Goal: Check status: Check status

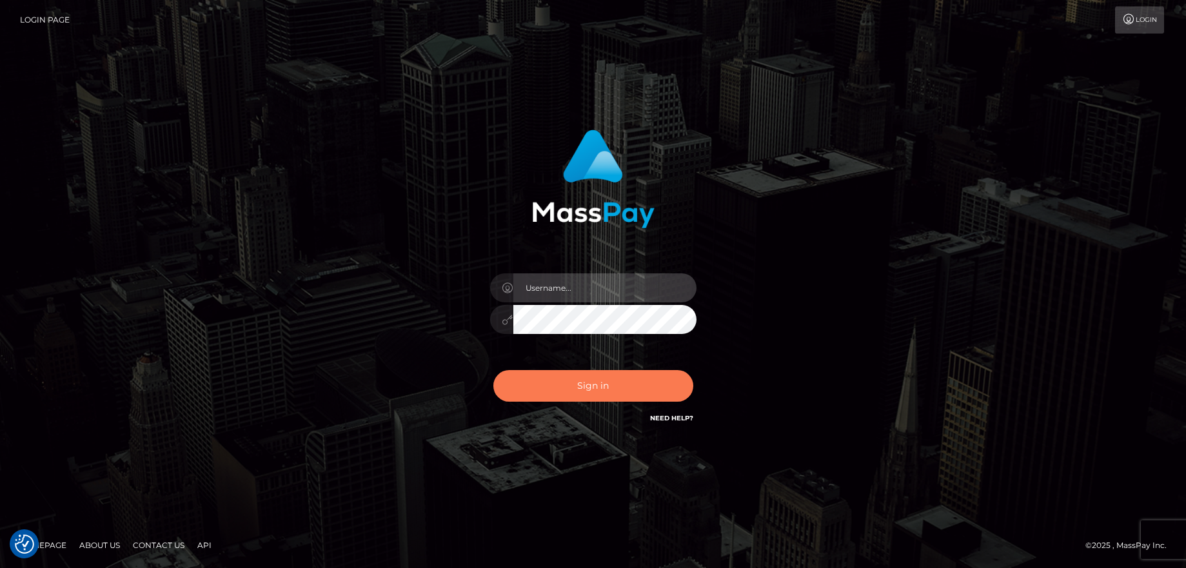
type input "balsaberisic"
click at [616, 386] on button "Sign in" at bounding box center [593, 386] width 200 height 32
type input "balsaberisic"
click at [634, 387] on button "Sign in" at bounding box center [593, 386] width 200 height 32
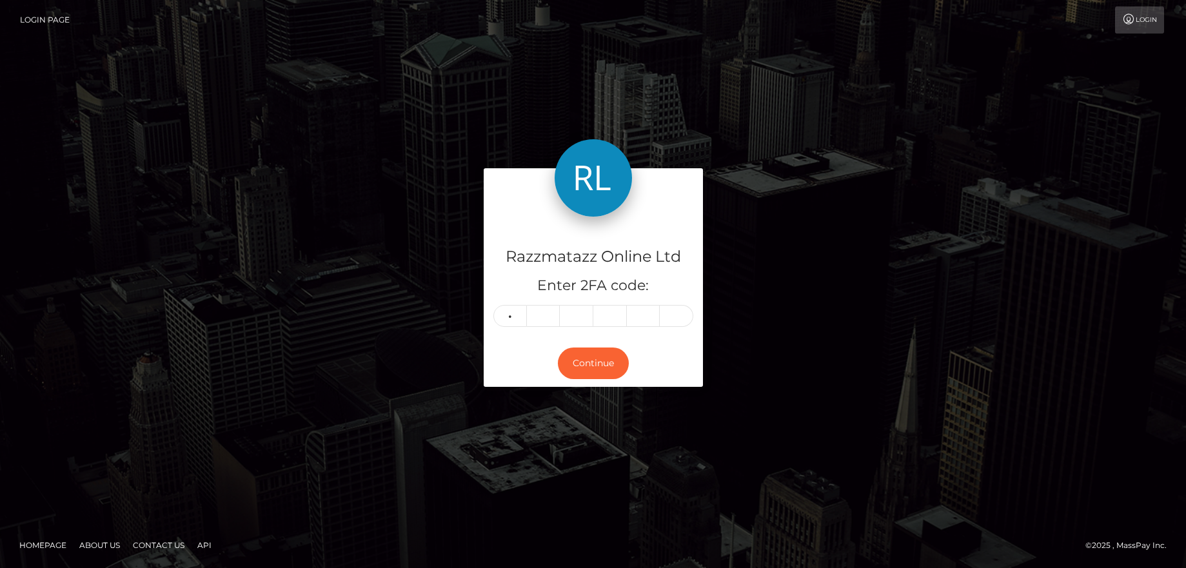
type input "0"
type input "5"
type input "6"
type input "5"
type input "6"
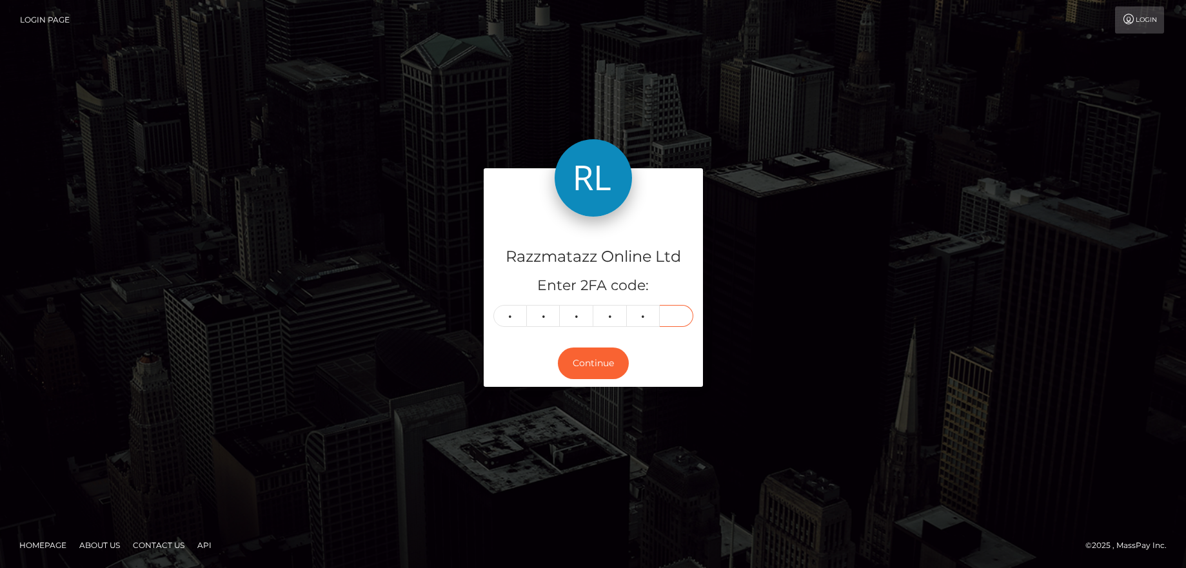
type input "0"
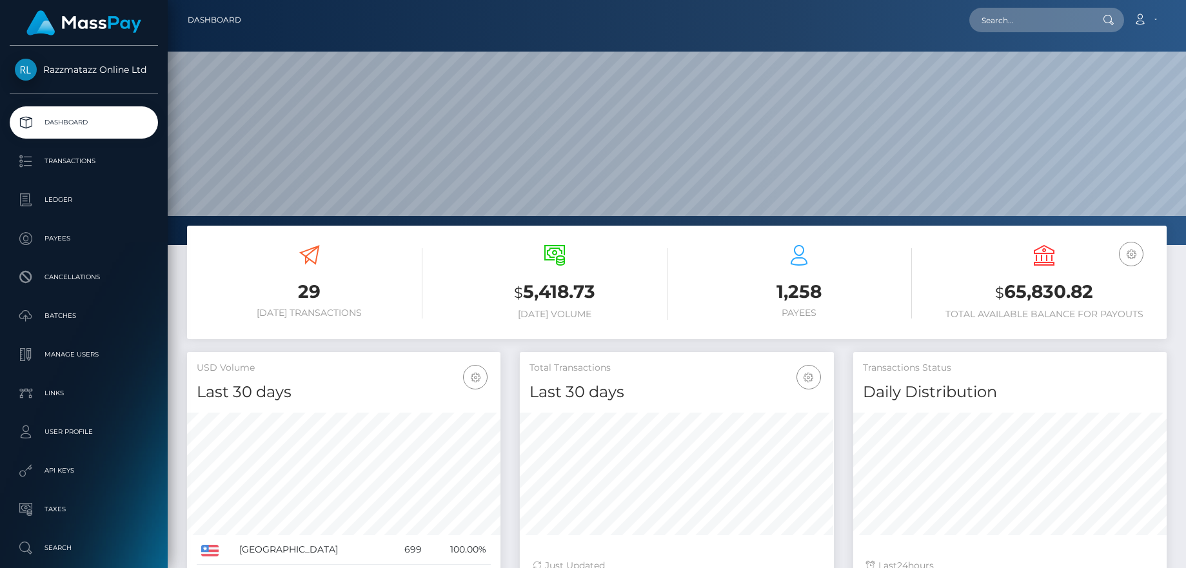
scroll to position [229, 314]
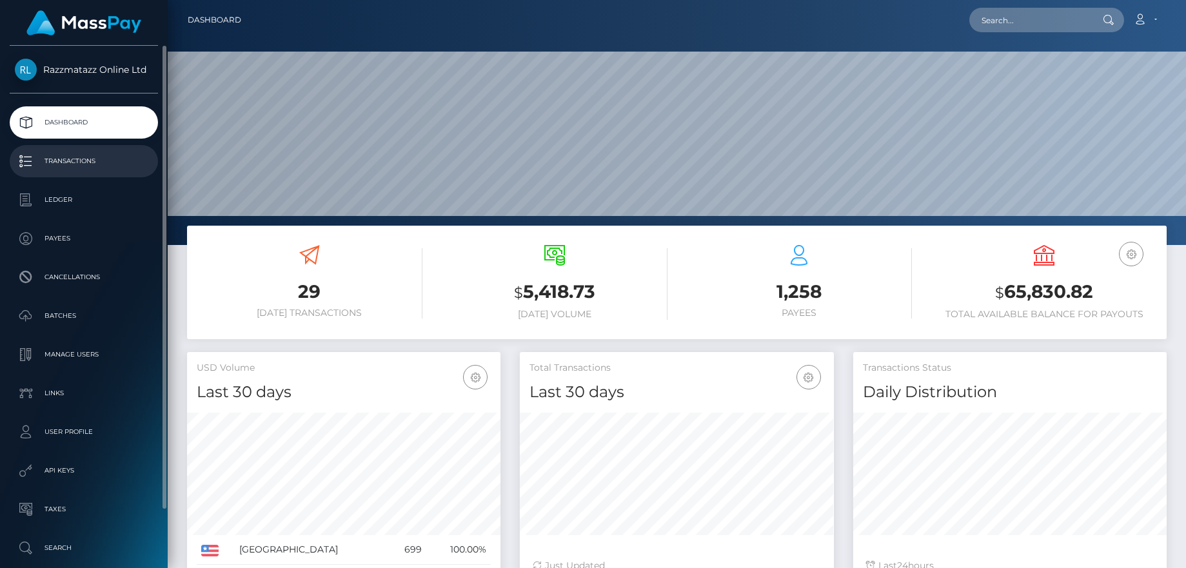
click at [75, 169] on p "Transactions" at bounding box center [84, 161] width 138 height 19
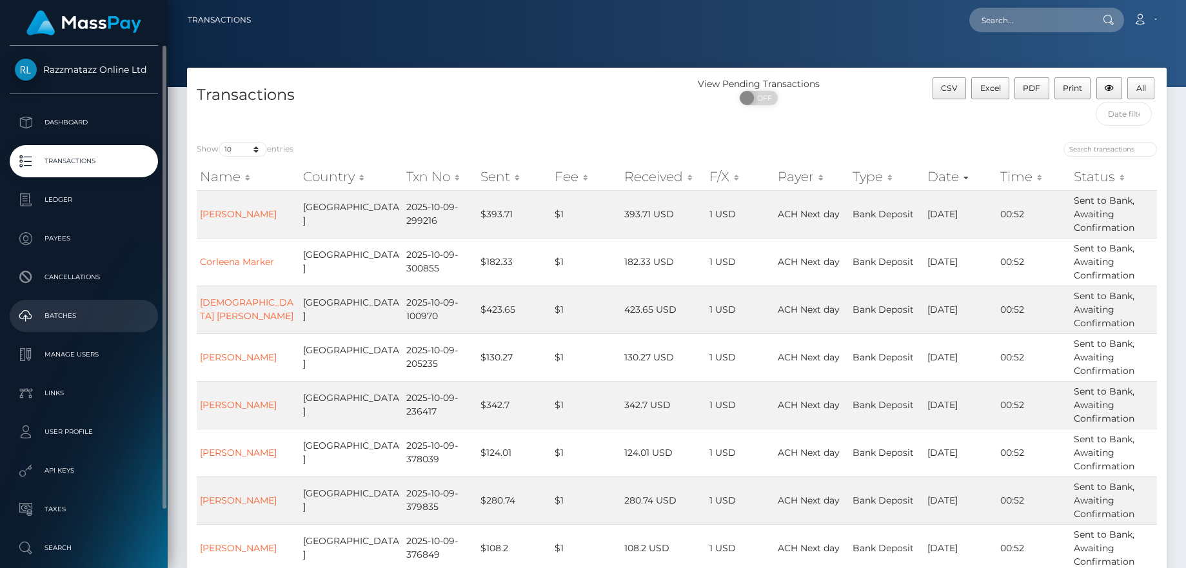
click at [97, 320] on p "Batches" at bounding box center [84, 315] width 138 height 19
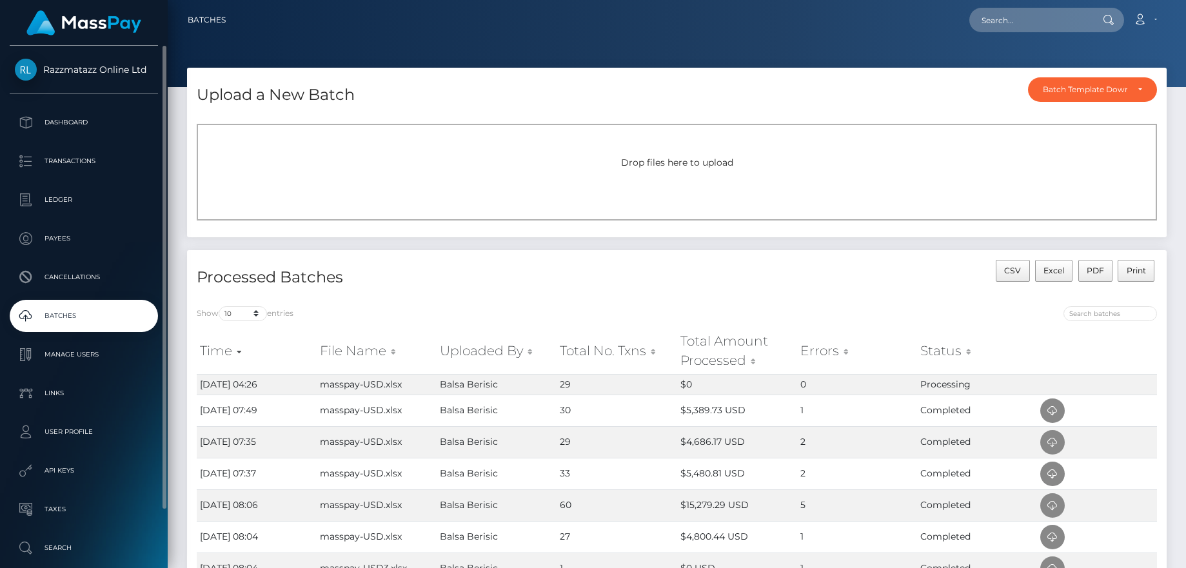
click at [130, 311] on p "Batches" at bounding box center [84, 315] width 138 height 19
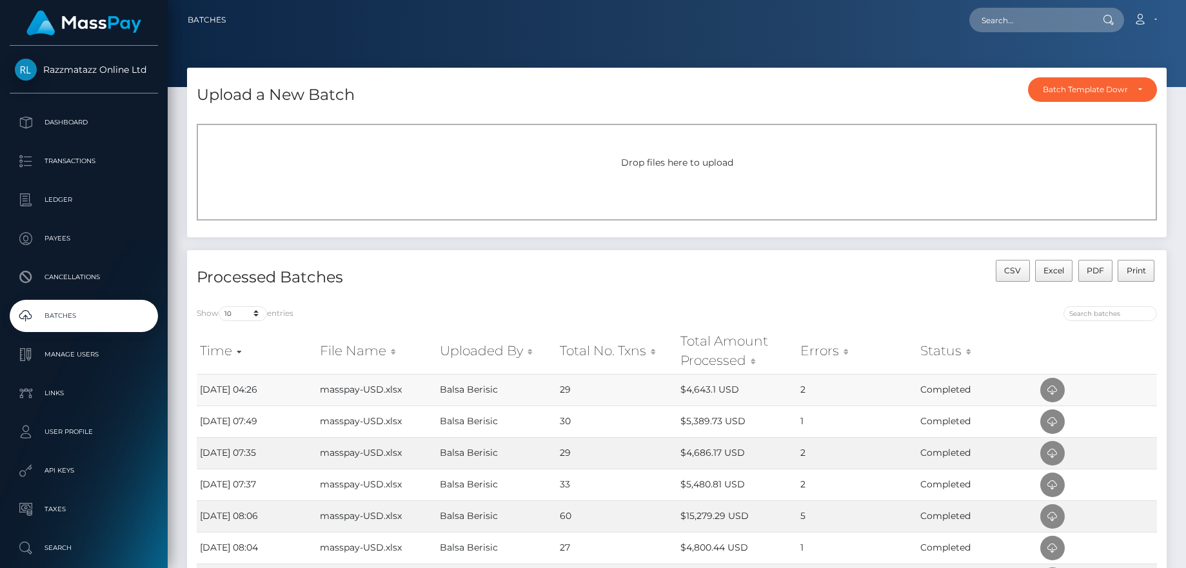
click at [739, 386] on td "$4,643.1 USD" at bounding box center [737, 390] width 120 height 32
click at [1057, 387] on icon at bounding box center [1051, 390] width 15 height 16
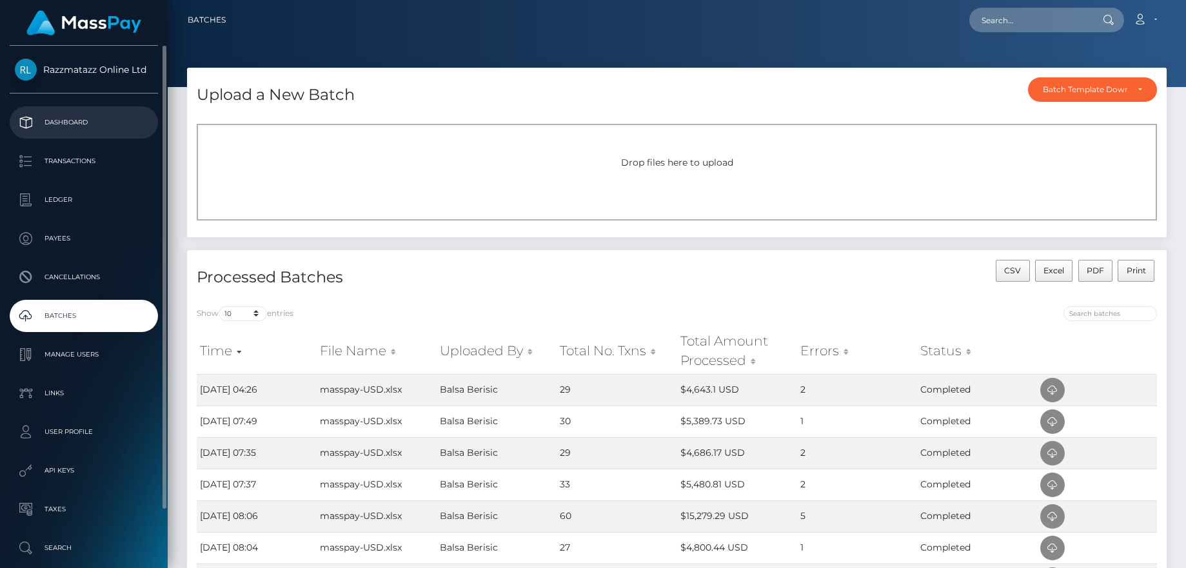
click at [93, 134] on link "Dashboard" at bounding box center [84, 122] width 148 height 32
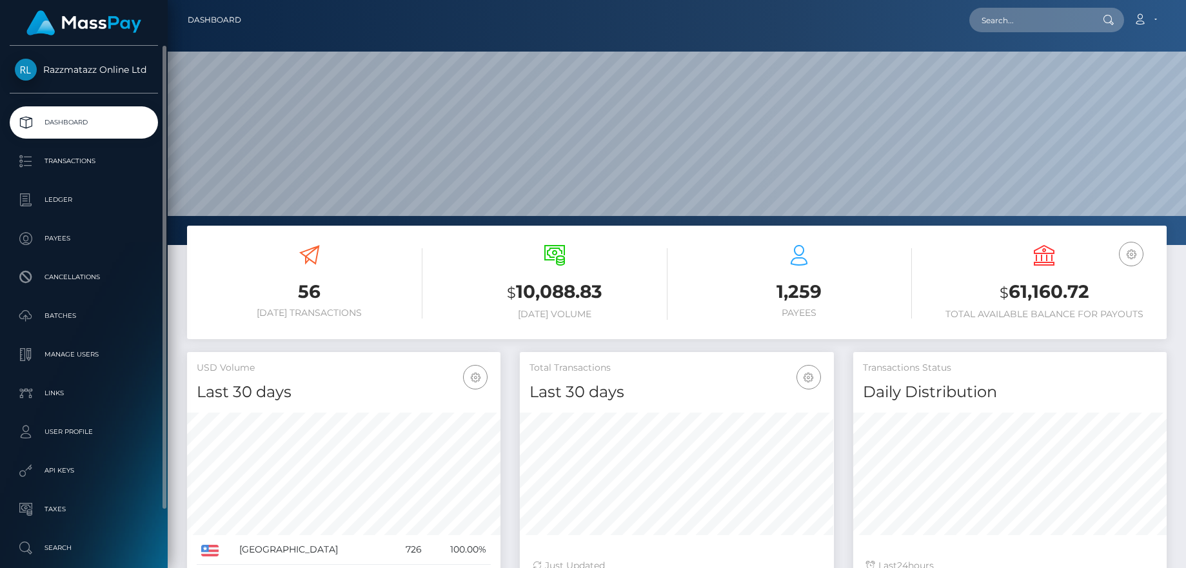
scroll to position [229, 314]
click at [101, 161] on p "Transactions" at bounding box center [84, 161] width 138 height 19
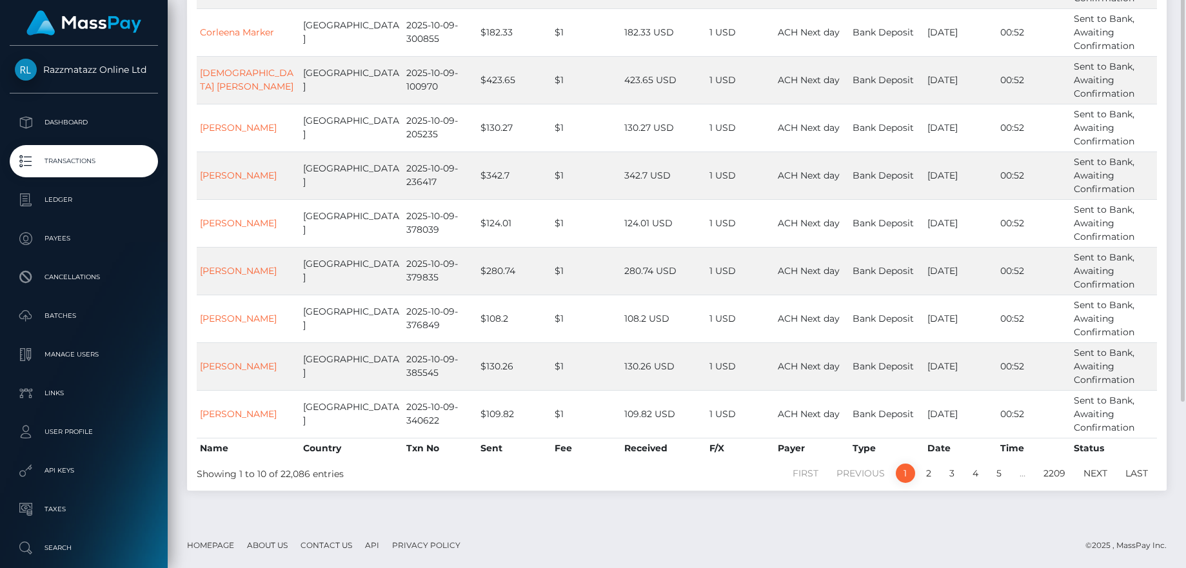
scroll to position [133, 0]
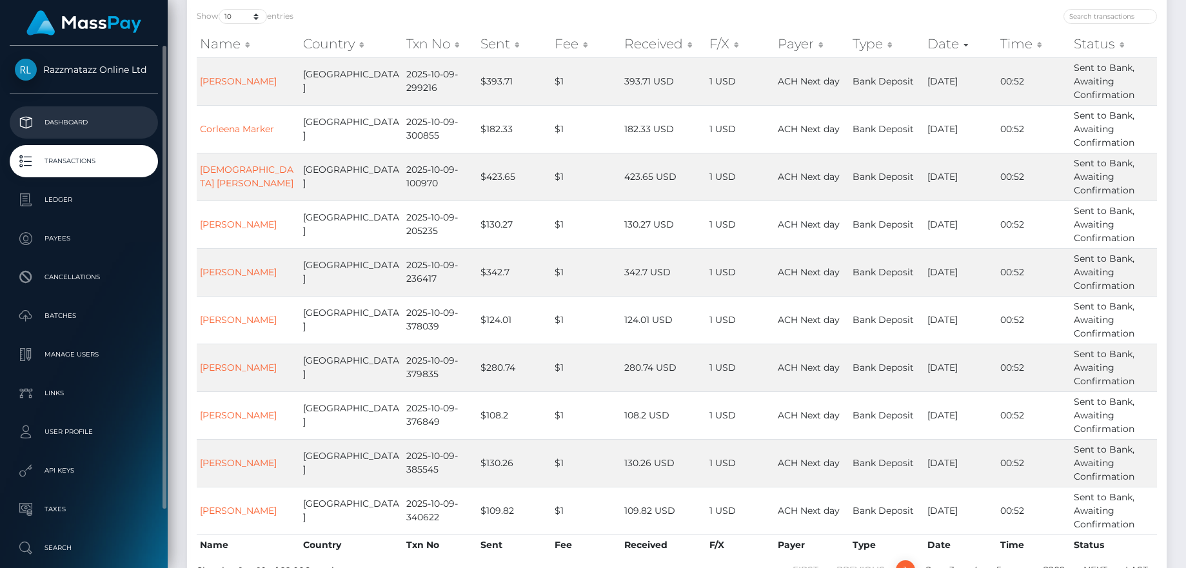
click at [106, 134] on link "Dashboard" at bounding box center [84, 122] width 148 height 32
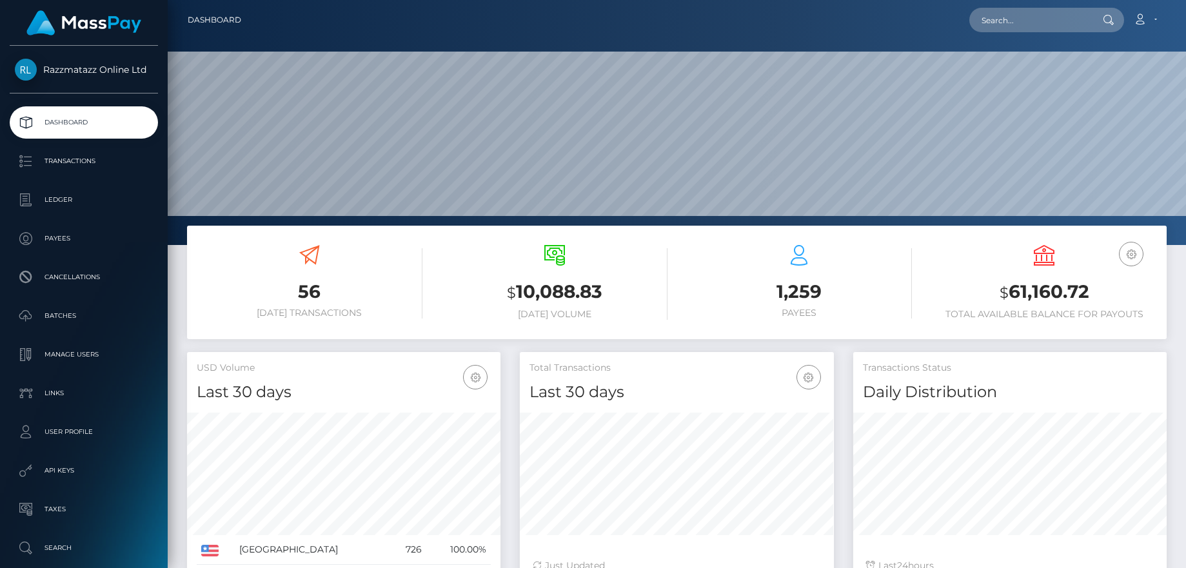
scroll to position [229, 314]
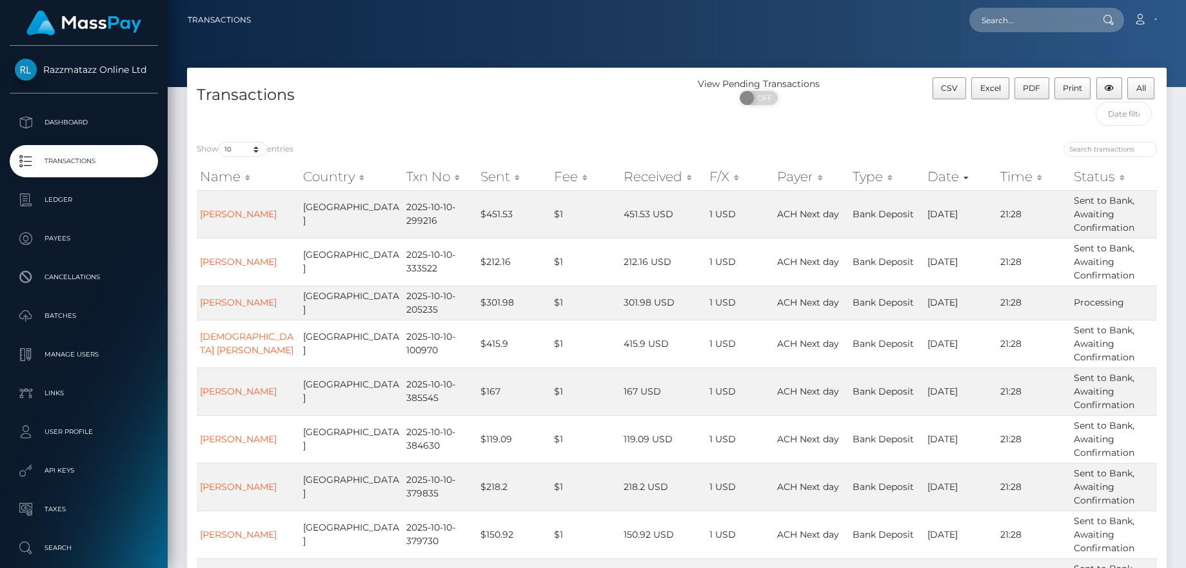
scroll to position [216, 0]
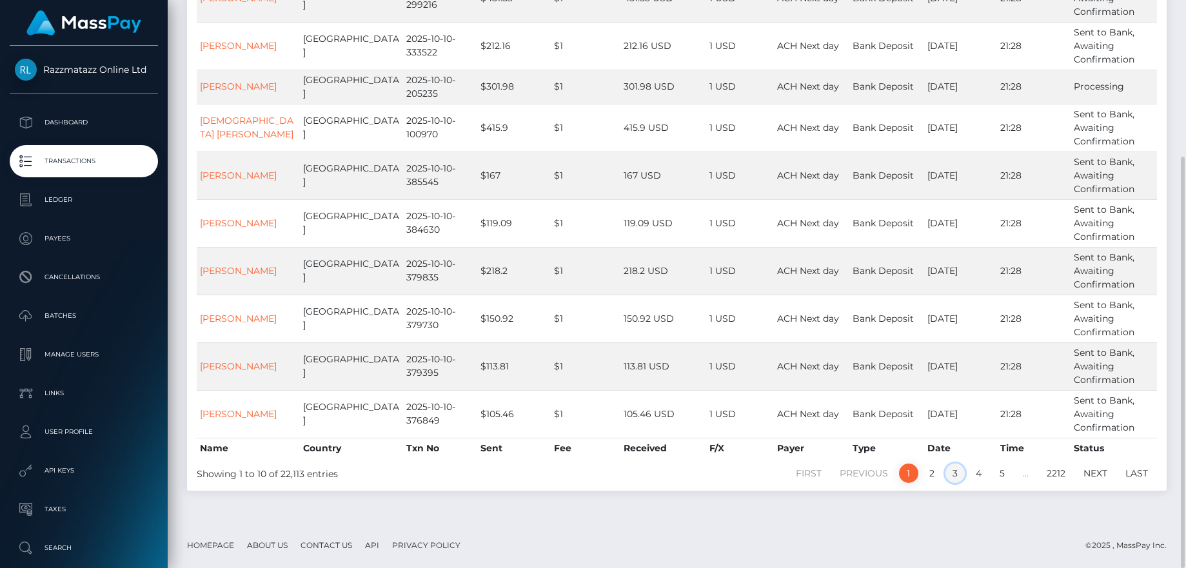
click at [951, 478] on link "3" at bounding box center [954, 473] width 19 height 19
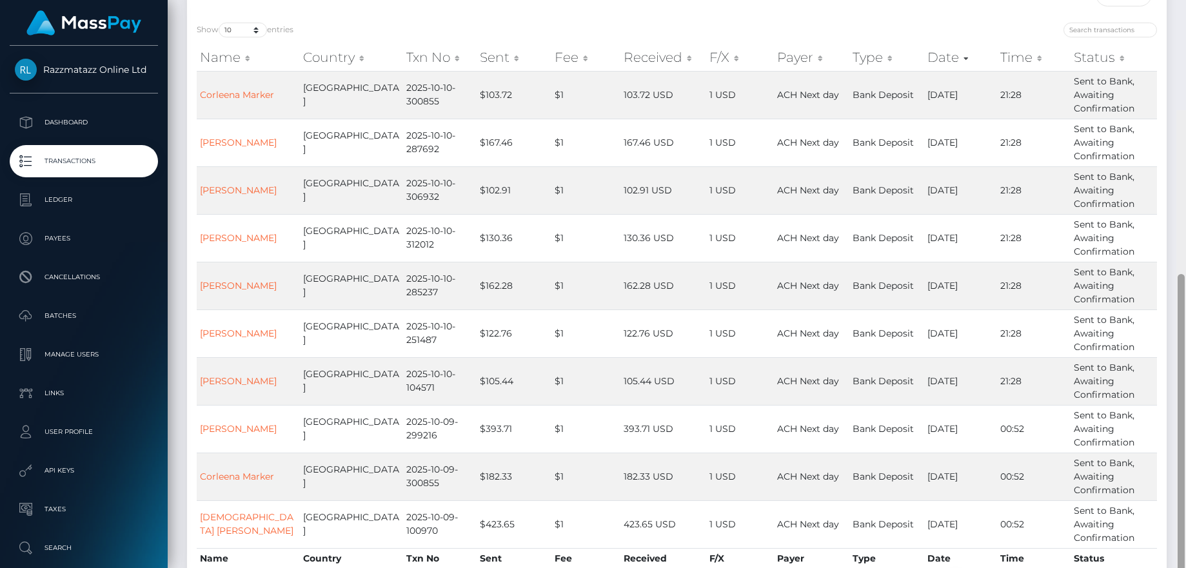
scroll to position [230, 0]
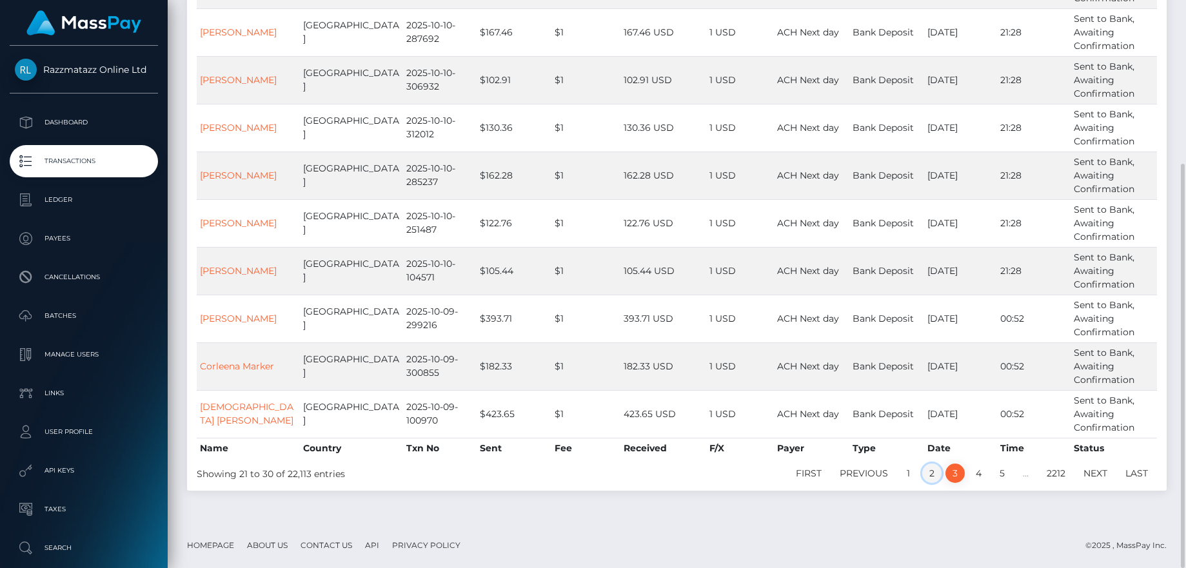
click at [930, 479] on link "2" at bounding box center [931, 473] width 19 height 19
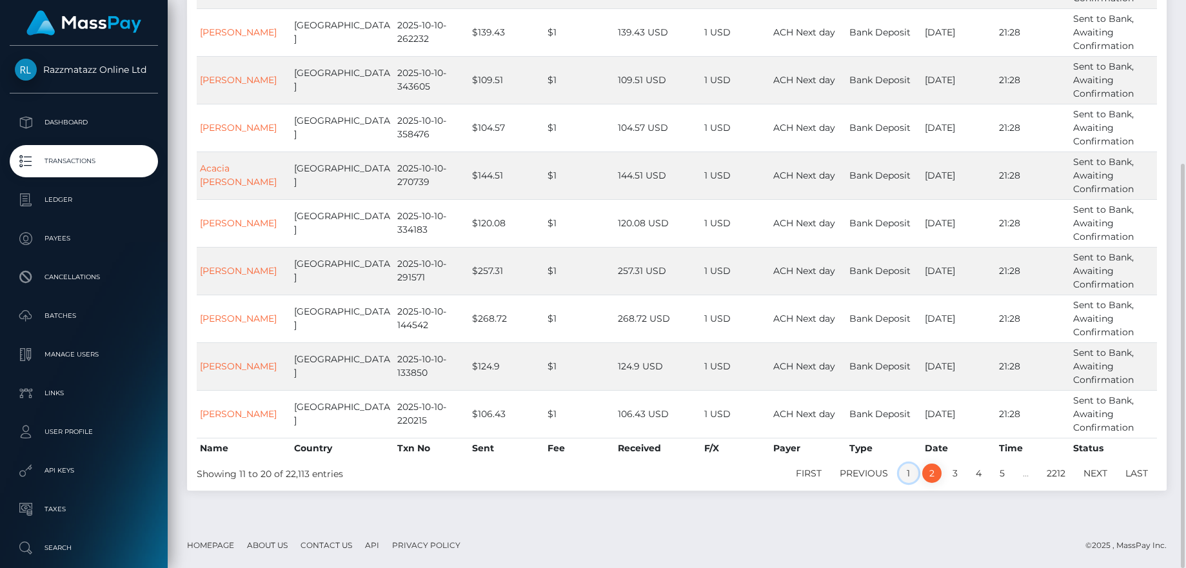
click at [908, 473] on link "1" at bounding box center [908, 473] width 19 height 19
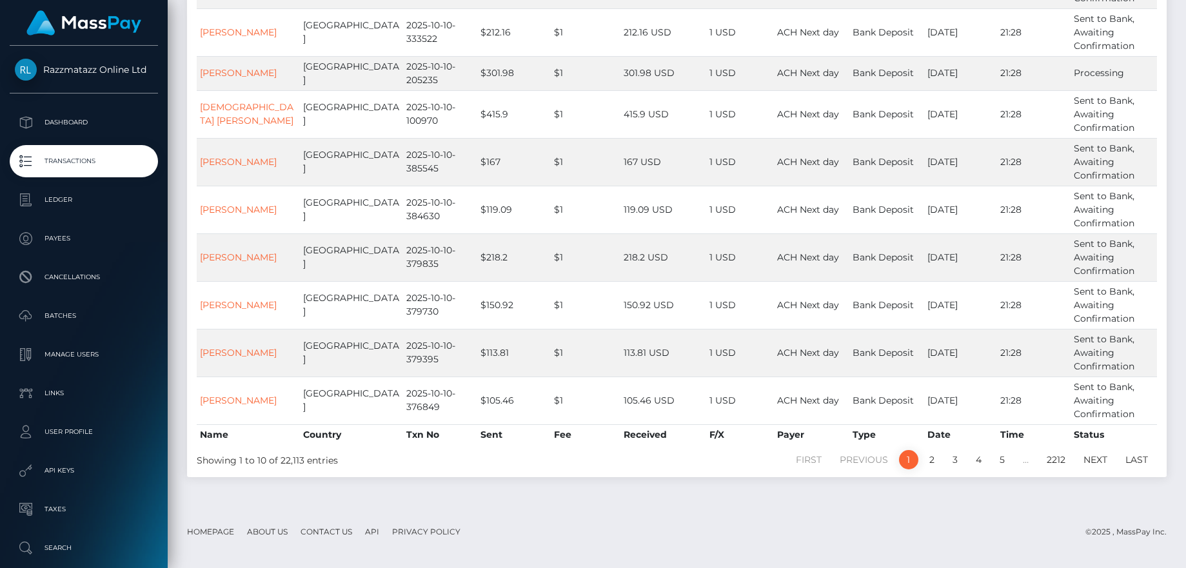
scroll to position [133, 0]
